Goal: Task Accomplishment & Management: Manage account settings

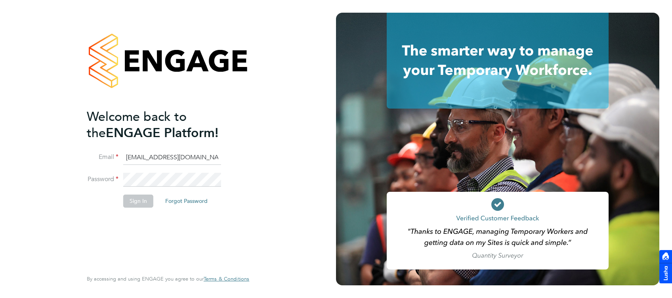
click at [131, 157] on input "[EMAIL_ADDRESS][DOMAIN_NAME]" at bounding box center [172, 158] width 98 height 14
click at [130, 156] on input "[EMAIL_ADDRESS][DOMAIN_NAME]" at bounding box center [172, 158] width 98 height 14
type input "[EMAIL_ADDRESS][DOMAIN_NAME]"
click at [150, 200] on button "Sign In" at bounding box center [138, 201] width 30 height 13
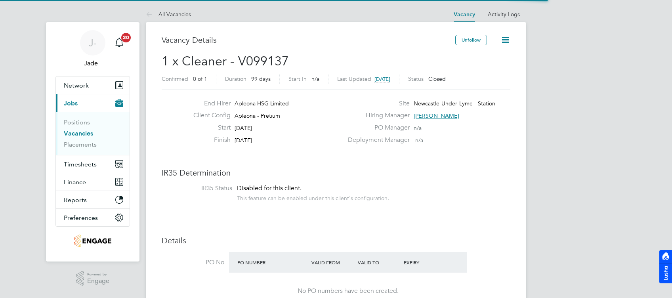
scroll to position [24, 55]
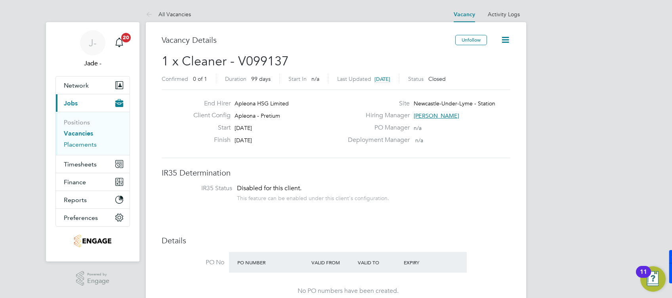
click at [72, 143] on link "Placements" at bounding box center [80, 145] width 33 height 8
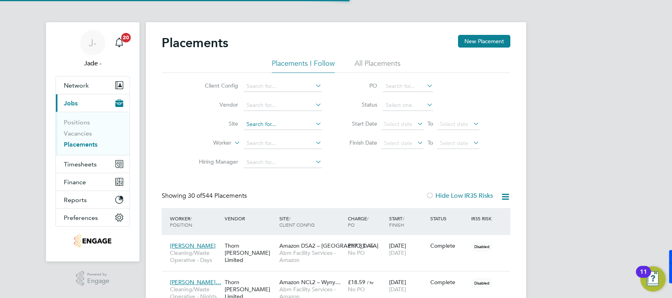
click at [267, 126] on input at bounding box center [283, 124] width 78 height 11
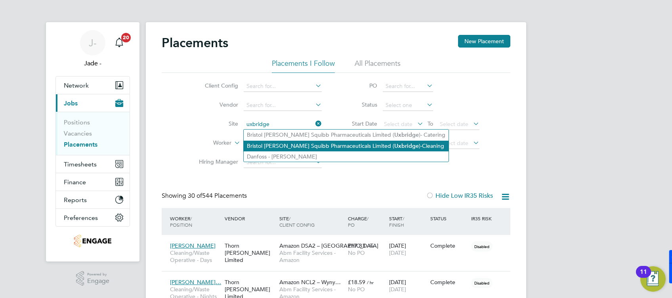
click at [271, 144] on li "Bristol Myers Squibb Pharmaceuticals Limited ( Uxbridge )-Cleaning" at bounding box center [346, 146] width 205 height 11
type input "Bristol Myers Squibb Pharmaceuticals Limited (Uxbridge)-Cleaning"
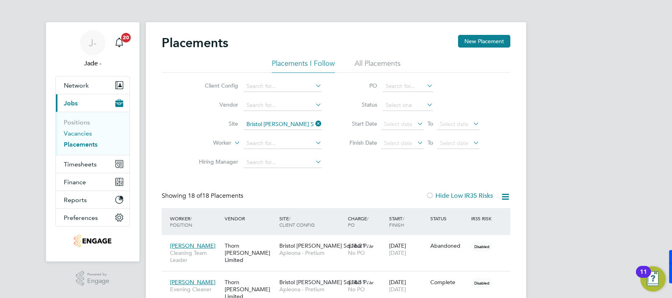
click at [76, 130] on link "Vacancies" at bounding box center [78, 134] width 28 height 8
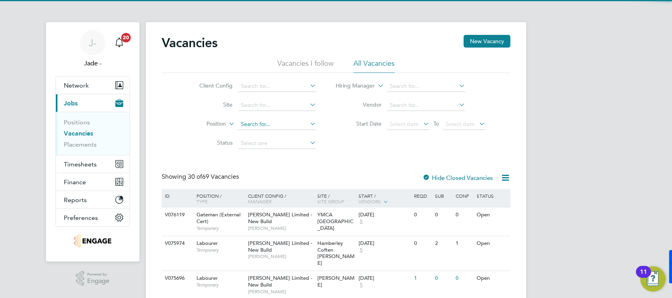
click at [260, 124] on input at bounding box center [277, 124] width 78 height 11
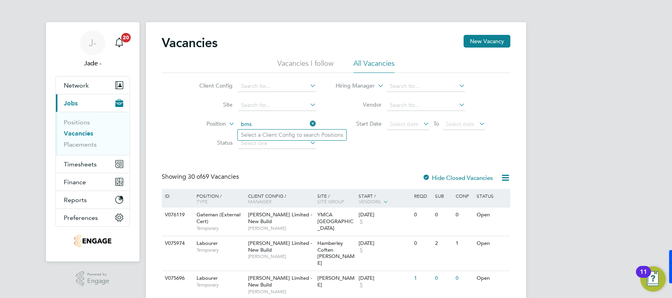
type input "bms"
click at [316, 177] on div "Showing 30 of 69 Vacancies Hide Closed Vacancies" at bounding box center [336, 181] width 349 height 16
click at [258, 100] on input at bounding box center [277, 105] width 78 height 11
click at [264, 134] on li "Bristol Myers Squibb Pharmaceuticals Limited (Uxbridge)-Cleaning" at bounding box center [356, 137] width 237 height 10
type input "Bristol Myers Squibb Pharmaceuticals Limited (Uxbridge)-Cleaning"
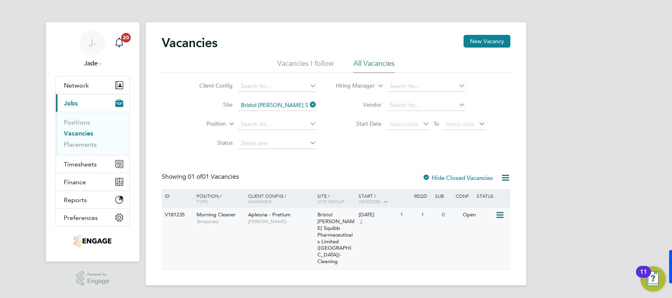
click at [266, 242] on div "V181235 Morning Cleaner Temporary Apleona - Pretium Lisa Chapple Bristol Myers …" at bounding box center [336, 238] width 349 height 61
click at [288, 234] on div "V181235 Morning Cleaner Temporary Apleona - Pretium Lisa Chapple Bristol Myers …" at bounding box center [336, 238] width 349 height 61
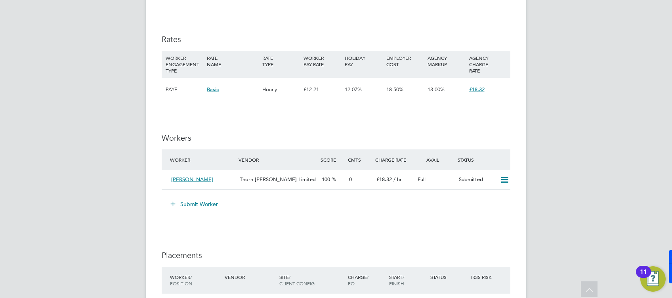
scroll to position [687, 0]
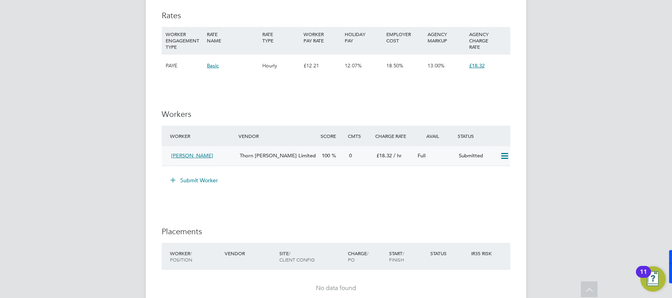
click at [503, 158] on icon at bounding box center [505, 156] width 10 height 6
click at [505, 155] on icon at bounding box center [505, 156] width 10 height 6
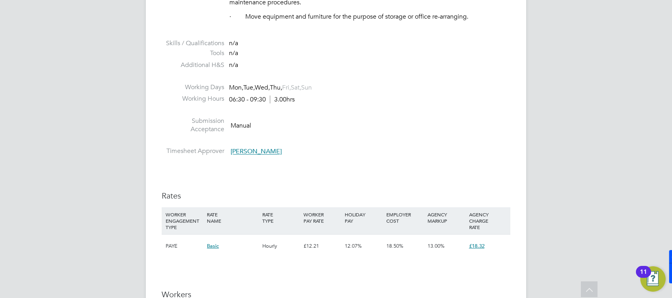
scroll to position [423, 0]
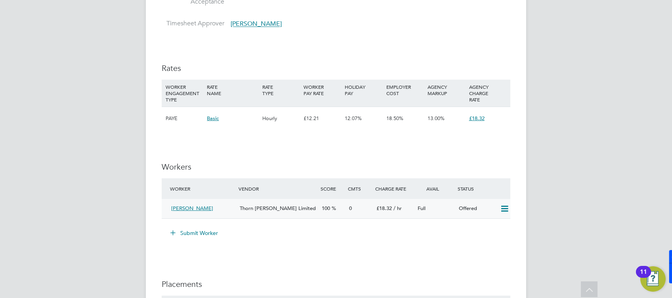
click at [504, 209] on icon at bounding box center [505, 209] width 10 height 6
click at [498, 228] on li "Confirm" at bounding box center [493, 226] width 30 height 11
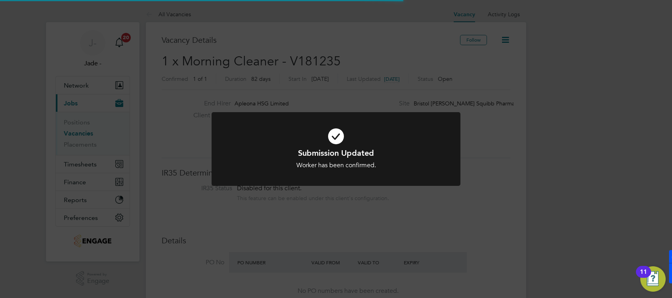
scroll to position [24, 55]
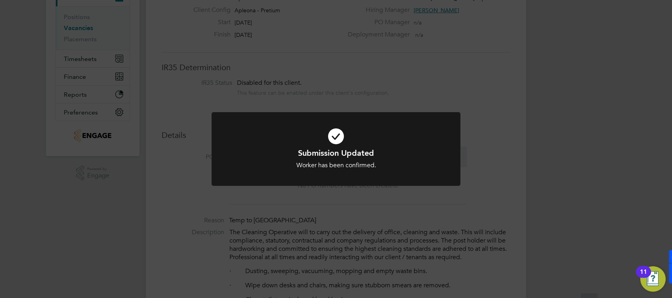
click at [439, 193] on div "Submission Updated Worker has been confirmed. Cancel Okay" at bounding box center [336, 154] width 249 height 84
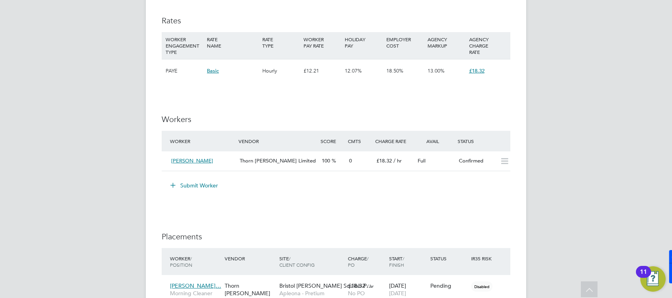
scroll to position [687, 0]
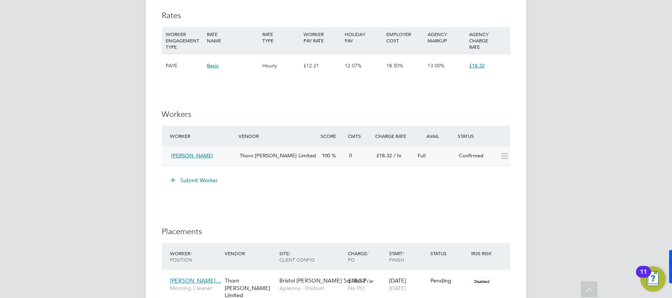
click at [235, 159] on div "Sumeya Ahmed Hussein" at bounding box center [202, 155] width 69 height 13
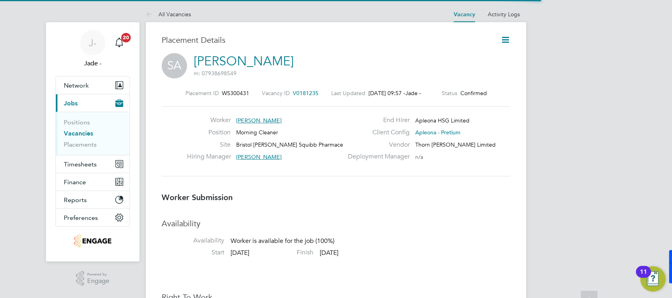
scroll to position [4, 4]
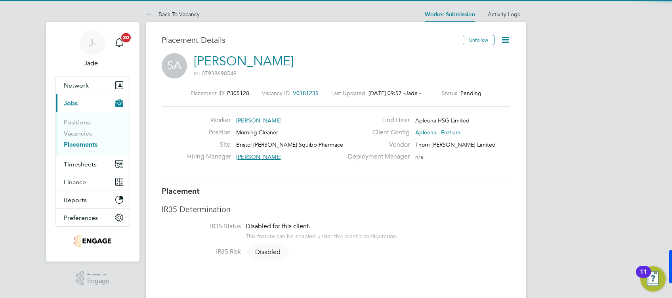
click at [504, 35] on icon at bounding box center [506, 40] width 10 height 10
